Goal: Transaction & Acquisition: Purchase product/service

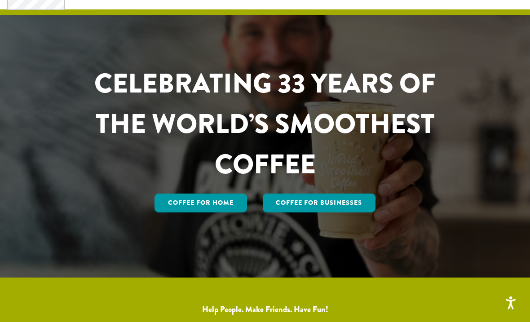
click at [206, 208] on link "Coffee for Home" at bounding box center [200, 202] width 92 height 19
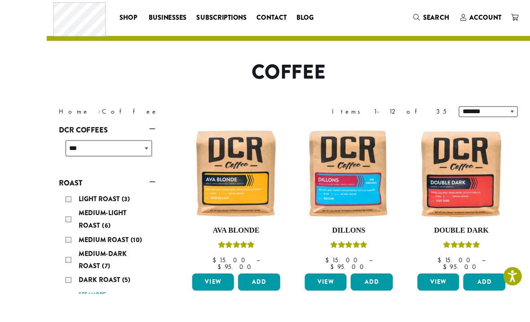
scroll to position [62, 0]
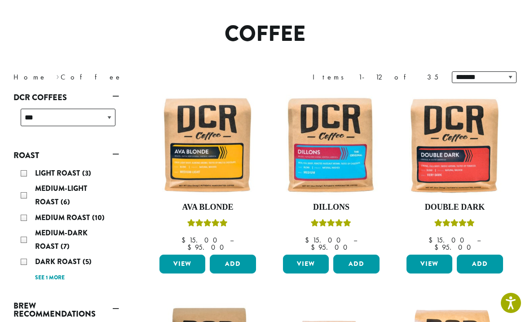
click at [356, 255] on button "Add" at bounding box center [356, 264] width 46 height 19
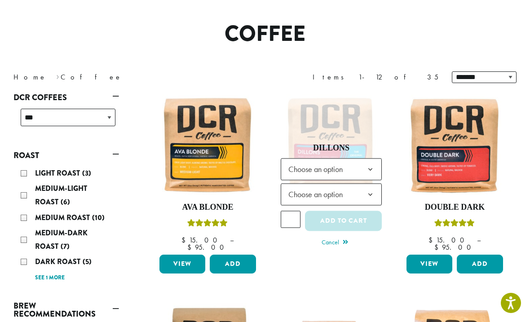
click at [364, 161] on b at bounding box center [370, 170] width 22 height 22
click at [368, 186] on b at bounding box center [370, 195] width 22 height 22
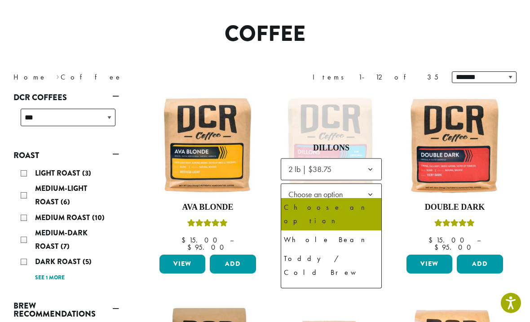
select select "**********"
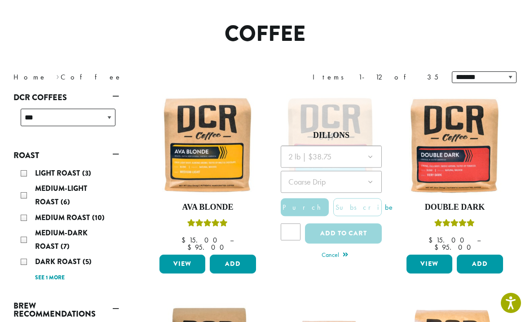
click at [372, 174] on div at bounding box center [331, 198] width 101 height 104
click at [361, 176] on div at bounding box center [331, 198] width 101 height 104
click at [366, 177] on div at bounding box center [331, 198] width 101 height 104
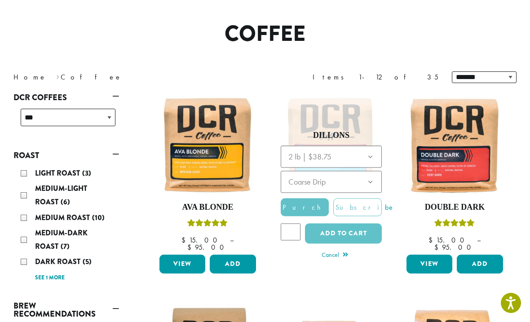
click at [368, 175] on div at bounding box center [331, 198] width 101 height 104
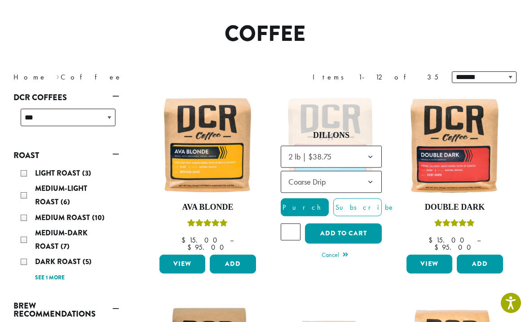
click at [369, 178] on b at bounding box center [370, 182] width 22 height 22
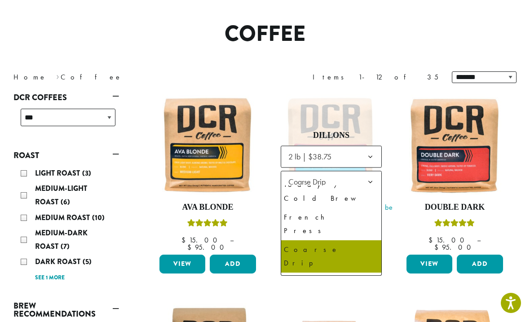
scroll to position [61, 0]
select select "**********"
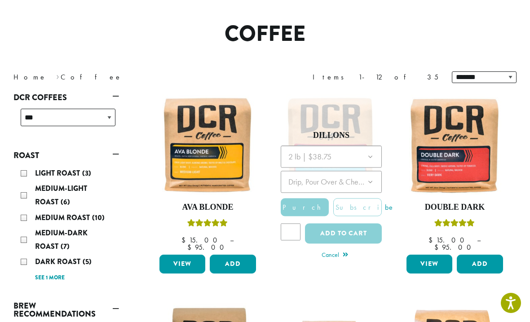
click at [295, 226] on div at bounding box center [331, 198] width 101 height 104
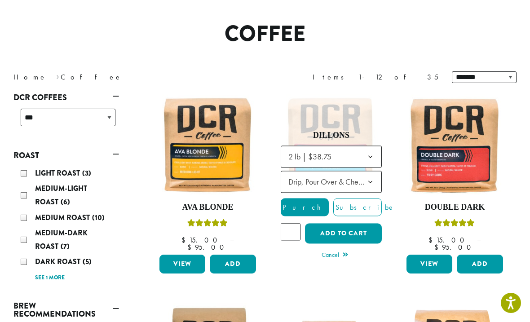
click at [296, 227] on input "*" at bounding box center [291, 232] width 20 height 17
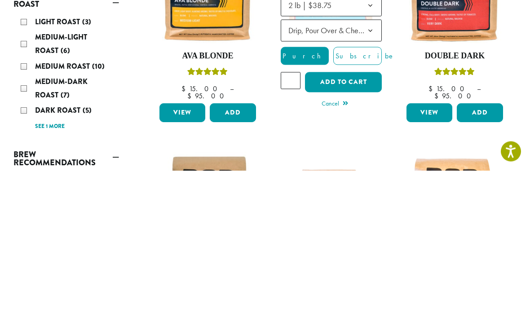
type input "*"
click at [338, 224] on button "Add to cart" at bounding box center [343, 234] width 76 height 20
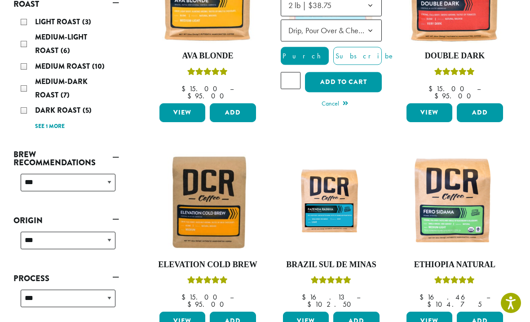
scroll to position [233, 0]
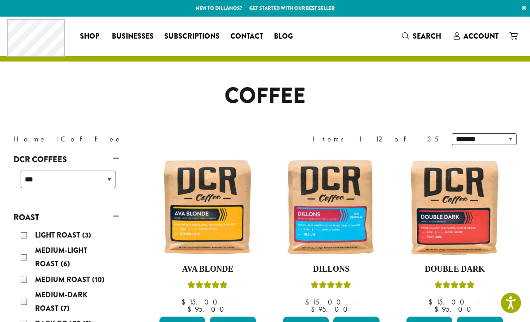
click at [512, 37] on icon at bounding box center [513, 35] width 8 height 7
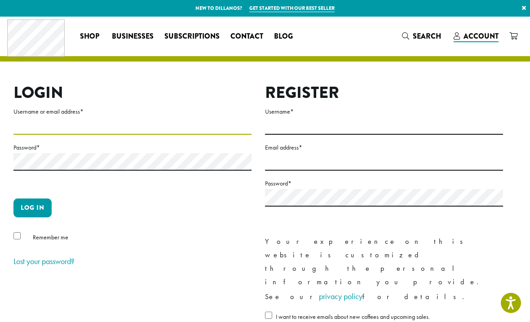
type input "**********"
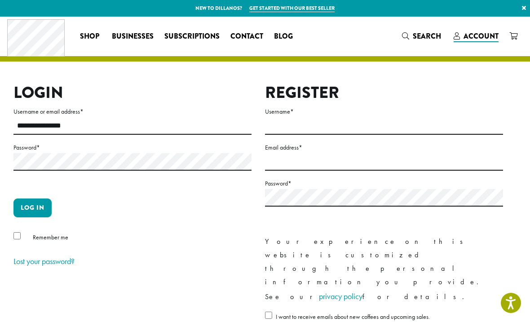
click at [32, 207] on button "Log in" at bounding box center [32, 207] width 38 height 19
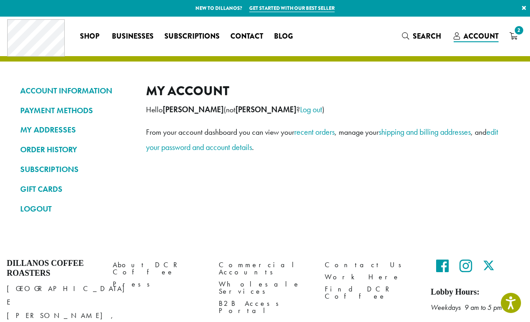
click at [59, 107] on link "PAYMENT METHODS" at bounding box center [76, 110] width 112 height 15
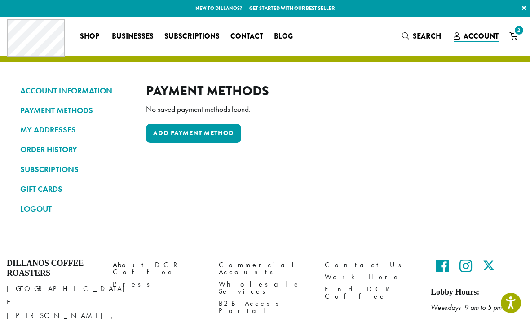
click at [191, 128] on link "Add payment method" at bounding box center [193, 133] width 95 height 19
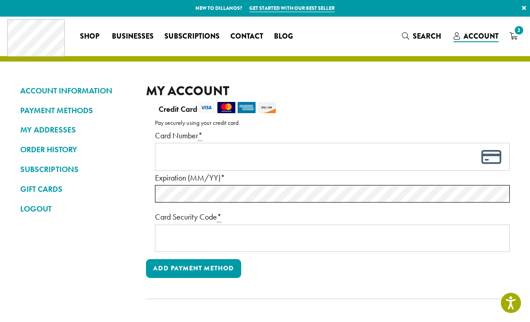
click at [190, 148] on iframe "Payment Info" at bounding box center [321, 157] width 323 height 18
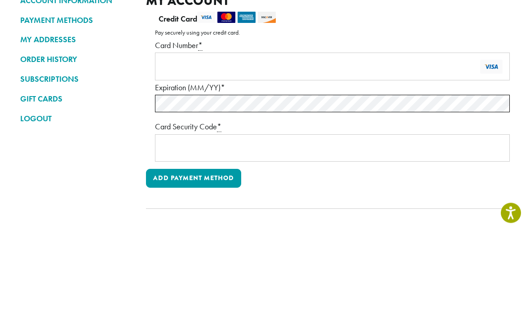
click at [5, 118] on div "ACCOUNT INFORMATION PAYMENT METHODS MY ADDRESSES ORDER HISTORY SUBSCRIPTIONS GI…" at bounding box center [265, 176] width 530 height 318
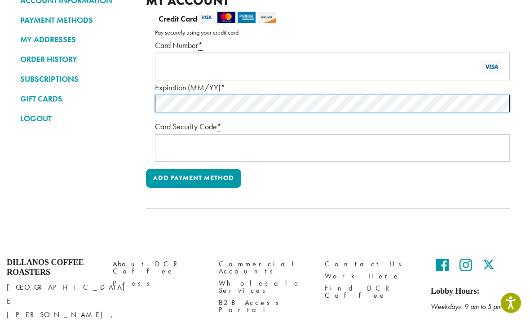
scroll to position [90, 0]
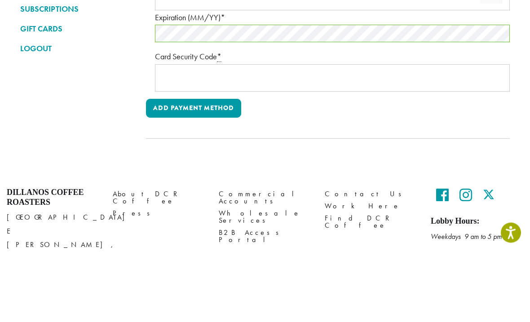
click at [6, 34] on div "ACCOUNT INFORMATION PAYMENT METHODS MY ADDRESSES ORDER HISTORY SUBSCRIPTIONS GI…" at bounding box center [265, 86] width 530 height 318
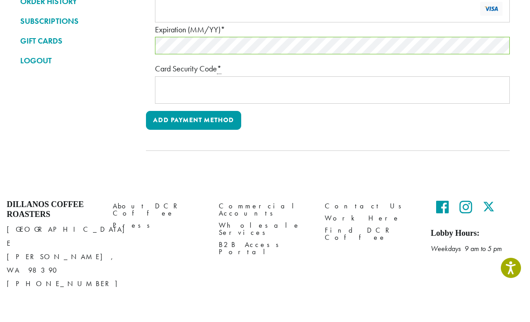
click at [194, 146] on button "Add payment method" at bounding box center [193, 155] width 95 height 19
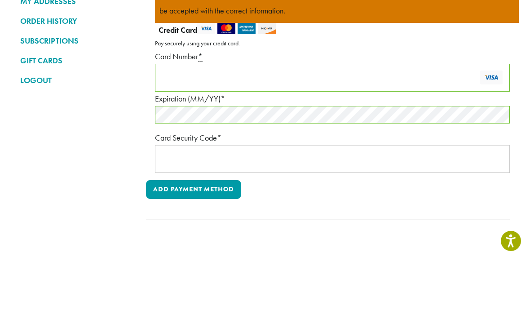
scroll to position [128, 0]
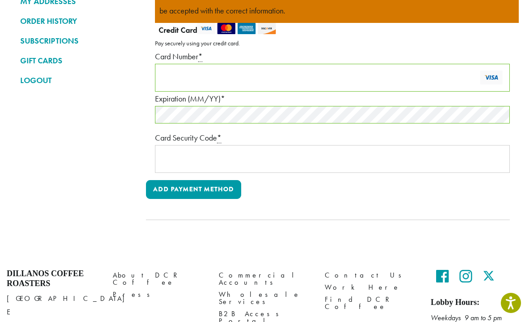
click at [197, 188] on button "Add payment method" at bounding box center [193, 189] width 95 height 19
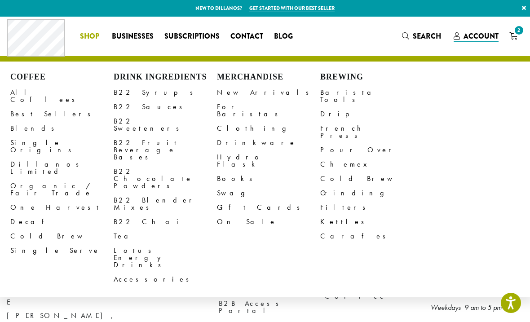
click at [27, 90] on link "All Coffees" at bounding box center [61, 96] width 103 height 22
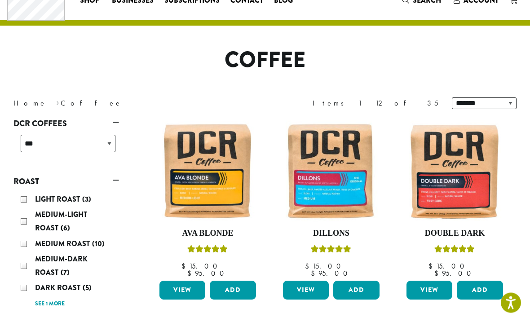
scroll to position [36, 0]
click at [313, 281] on link "View" at bounding box center [306, 290] width 46 height 19
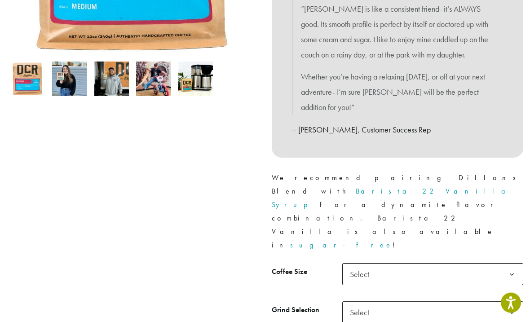
scroll to position [274, 0]
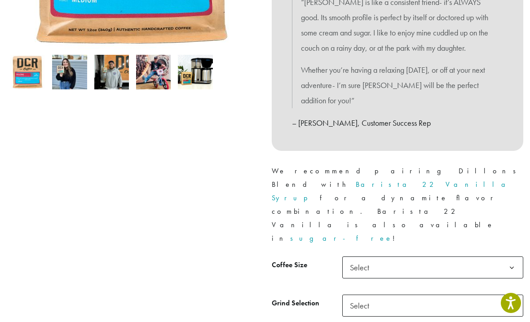
click at [509, 257] on b at bounding box center [512, 268] width 22 height 22
click at [509, 295] on b at bounding box center [512, 306] width 22 height 22
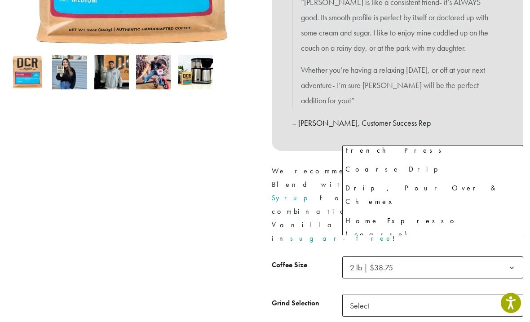
scroll to position [61, 0]
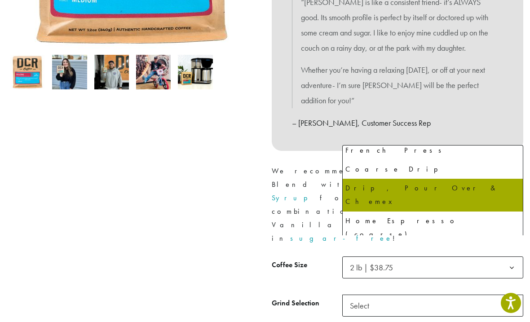
select select "**********"
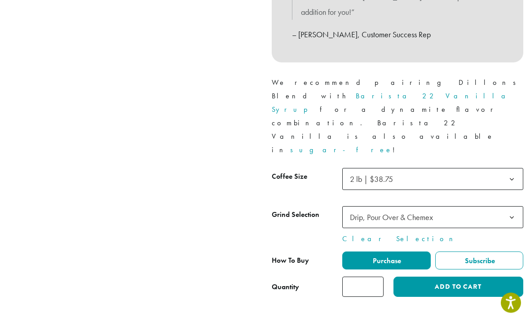
scroll to position [363, 0]
click at [377, 277] on input "*" at bounding box center [362, 287] width 41 height 20
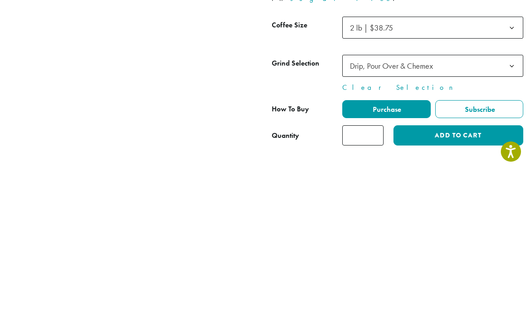
scroll to position [514, 0]
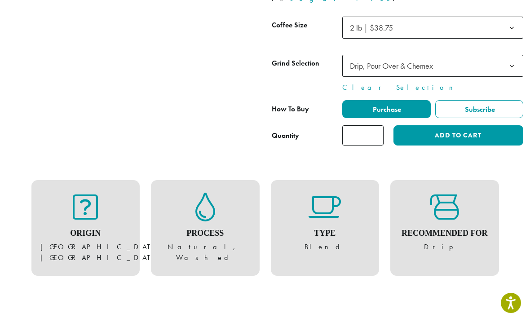
type input "*"
click at [451, 125] on button "Add to cart" at bounding box center [458, 135] width 130 height 20
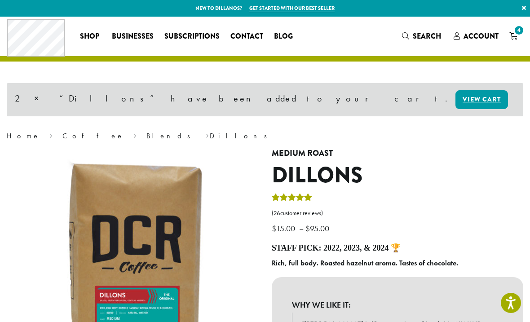
click at [515, 32] on span "4" at bounding box center [519, 30] width 12 height 12
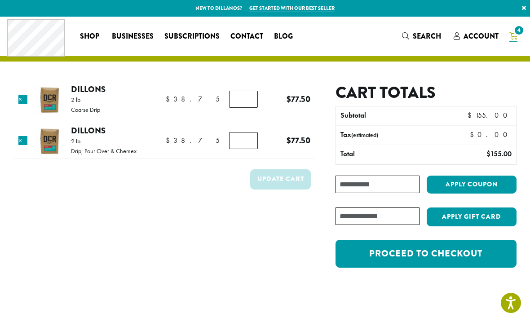
click at [347, 181] on input "Coupon:" at bounding box center [377, 185] width 84 height 18
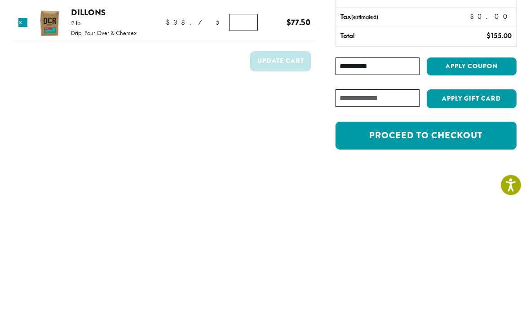
type input "**********"
click at [470, 176] on button "Apply coupon" at bounding box center [472, 185] width 90 height 18
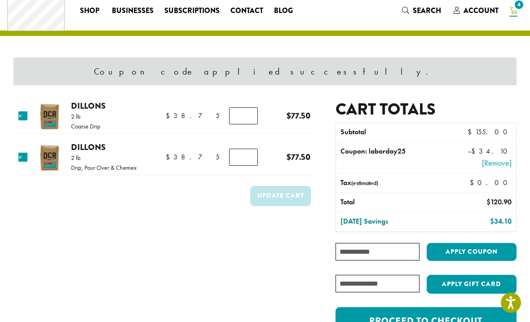
scroll to position [26, 0]
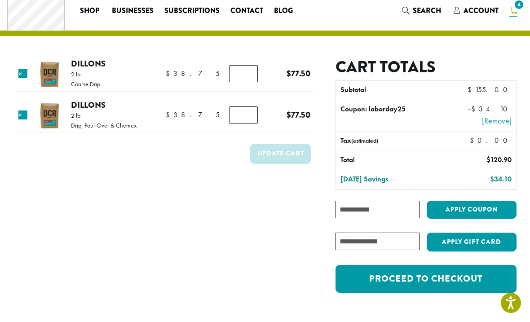
click at [25, 115] on link "×" at bounding box center [22, 114] width 9 height 9
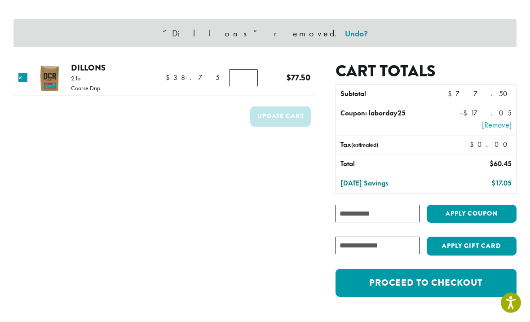
scroll to position [64, 0]
click at [359, 212] on input "Coupon:" at bounding box center [377, 214] width 84 height 18
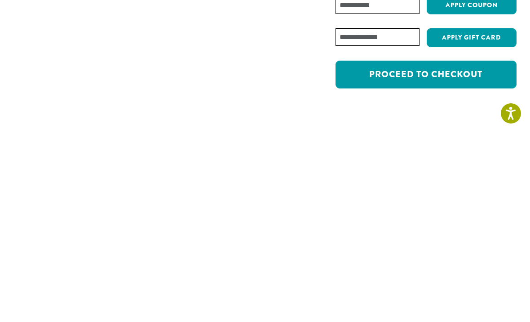
scroll to position [83, 0]
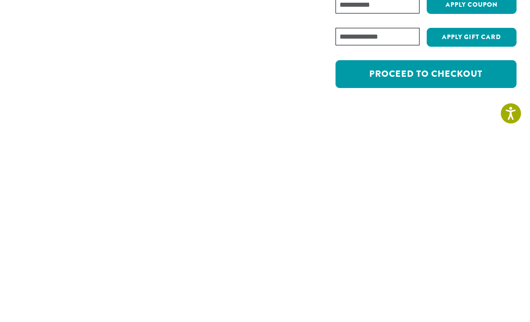
click at [418, 250] on link "Proceed to checkout" at bounding box center [425, 264] width 181 height 28
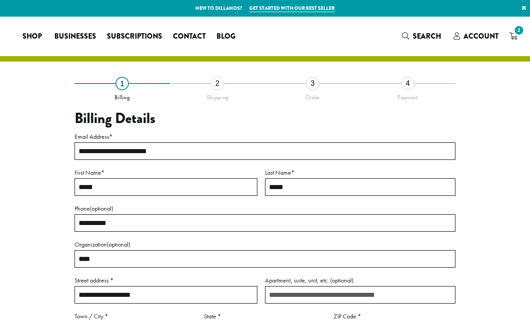
select select "**"
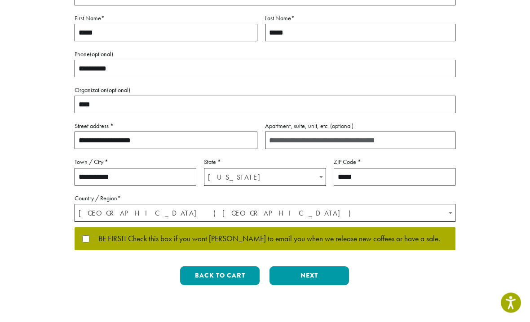
scroll to position [154, 0]
click at [308, 271] on button "Next" at bounding box center [308, 275] width 79 height 19
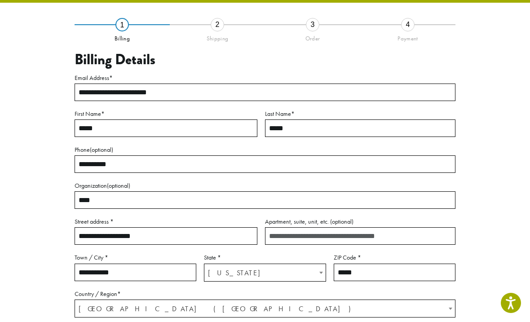
scroll to position [44, 0]
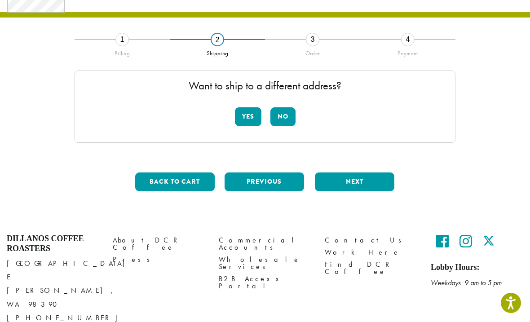
click at [288, 116] on button "No" at bounding box center [282, 116] width 25 height 19
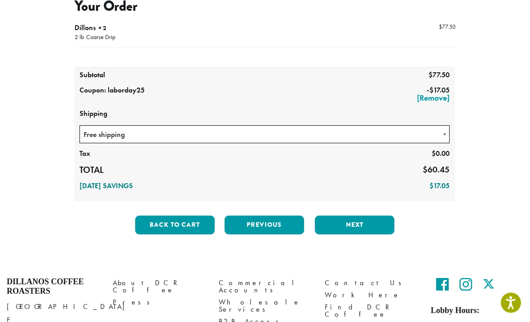
scroll to position [112, 0]
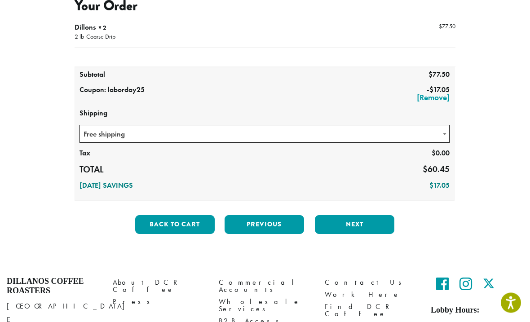
click at [350, 221] on button "Next" at bounding box center [354, 224] width 79 height 19
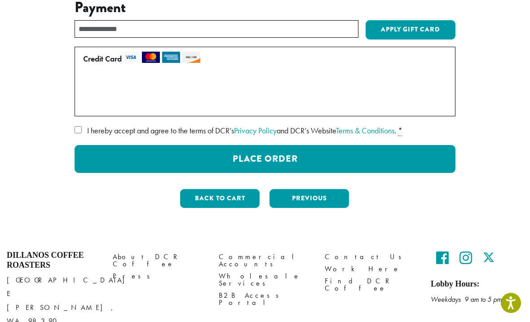
scroll to position [110, 0]
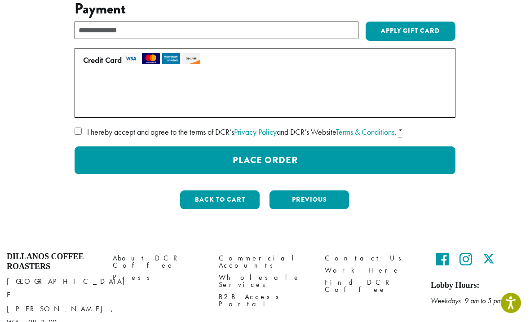
click at [506, 32] on div "**********" at bounding box center [264, 95] width 503 height 243
click at [267, 156] on button "Place Order" at bounding box center [265, 160] width 381 height 28
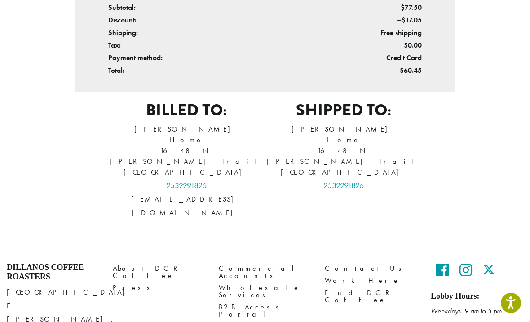
scroll to position [341, 0]
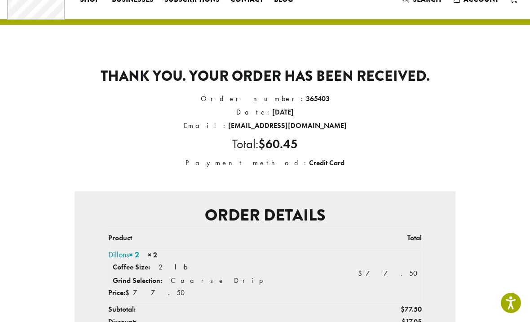
scroll to position [0, 0]
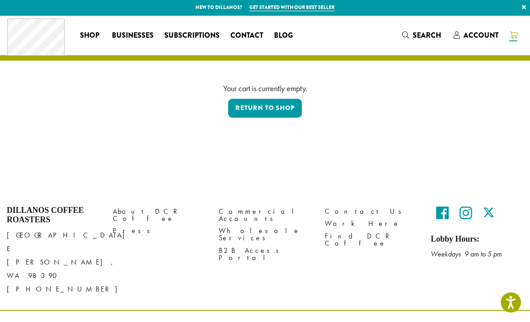
click at [147, 112] on p "Return to shop" at bounding box center [264, 109] width 503 height 21
